Goal: Complete application form: Complete application form

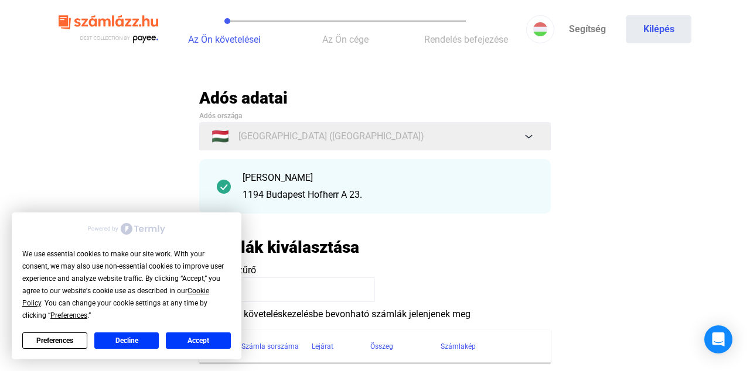
click at [189, 340] on button "Accept" at bounding box center [198, 341] width 65 height 16
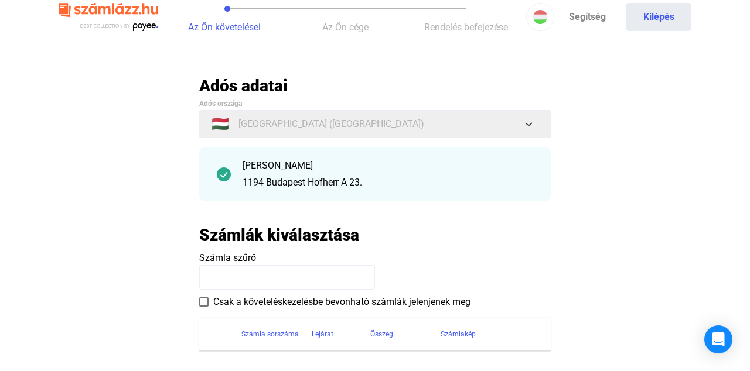
scroll to position [15, 0]
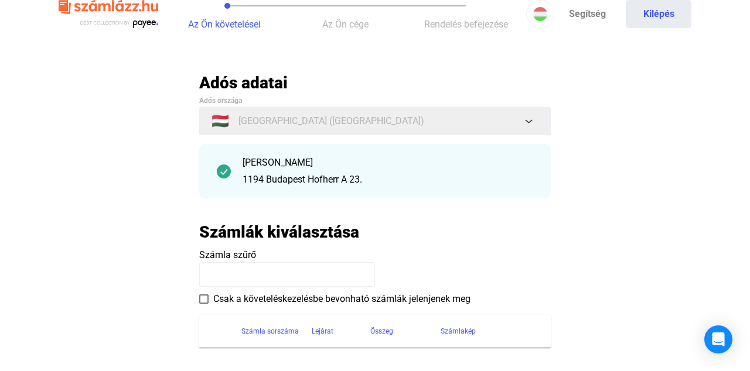
click at [386, 279] on payee-form-field "Számla szűrő" at bounding box center [375, 267] width 352 height 39
click at [258, 277] on input at bounding box center [287, 274] width 176 height 25
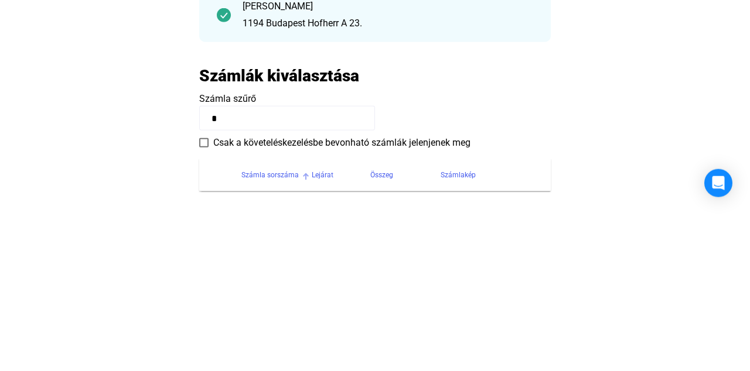
type input "*"
click at [284, 336] on div "Számla sorszáma" at bounding box center [269, 332] width 57 height 14
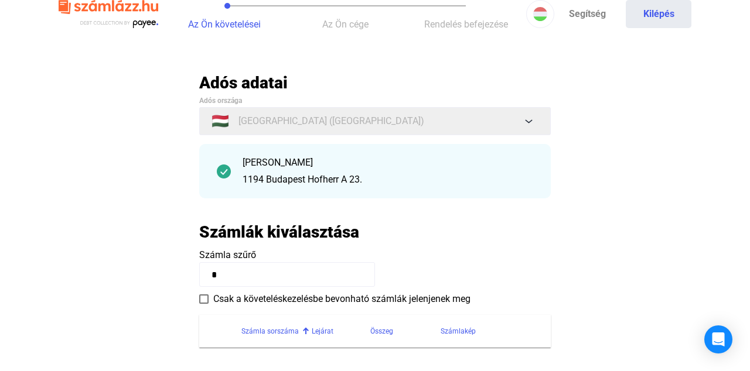
click at [478, 186] on div "1194 Budapest Hofherr A 23." at bounding box center [388, 180] width 291 height 14
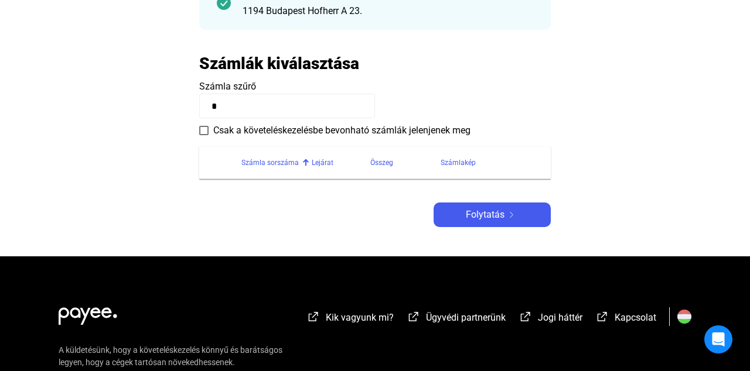
scroll to position [187, 0]
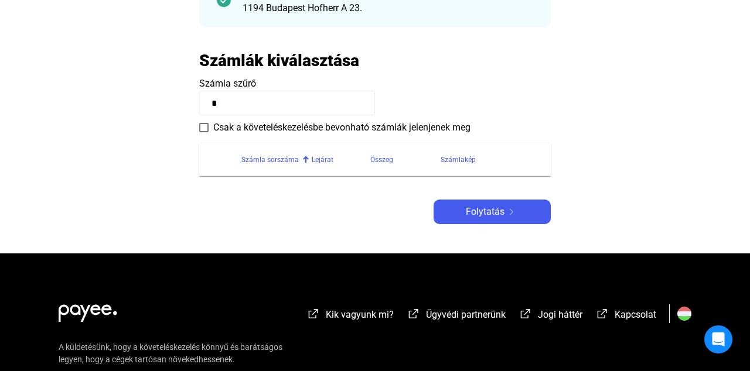
click at [458, 163] on div "Számlakép" at bounding box center [458, 160] width 35 height 14
click at [328, 161] on div "Lejárat" at bounding box center [323, 160] width 22 height 14
click at [291, 161] on div "Számla sorszáma" at bounding box center [269, 160] width 57 height 14
click at [514, 213] on img at bounding box center [511, 212] width 14 height 6
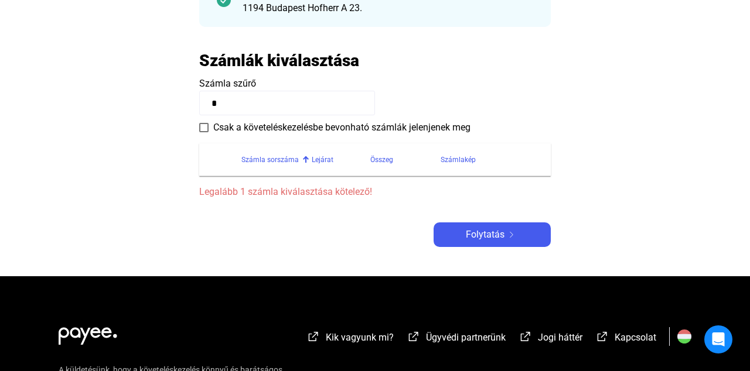
click at [268, 159] on div "Számla sorszáma" at bounding box center [269, 160] width 57 height 14
click at [201, 127] on span at bounding box center [203, 127] width 9 height 9
click at [204, 129] on span at bounding box center [203, 127] width 9 height 9
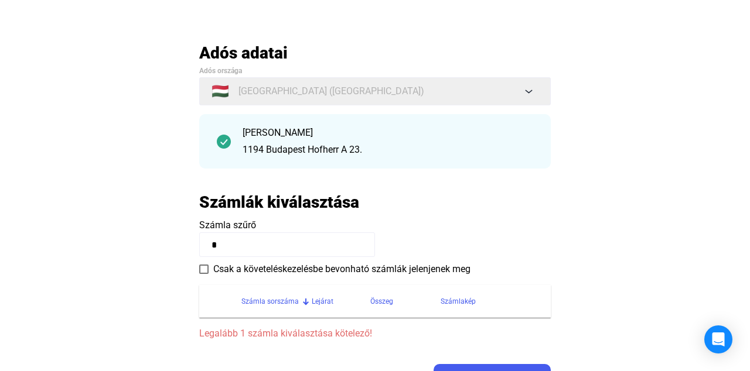
scroll to position [64, 0]
